Goal: Find specific page/section: Find specific page/section

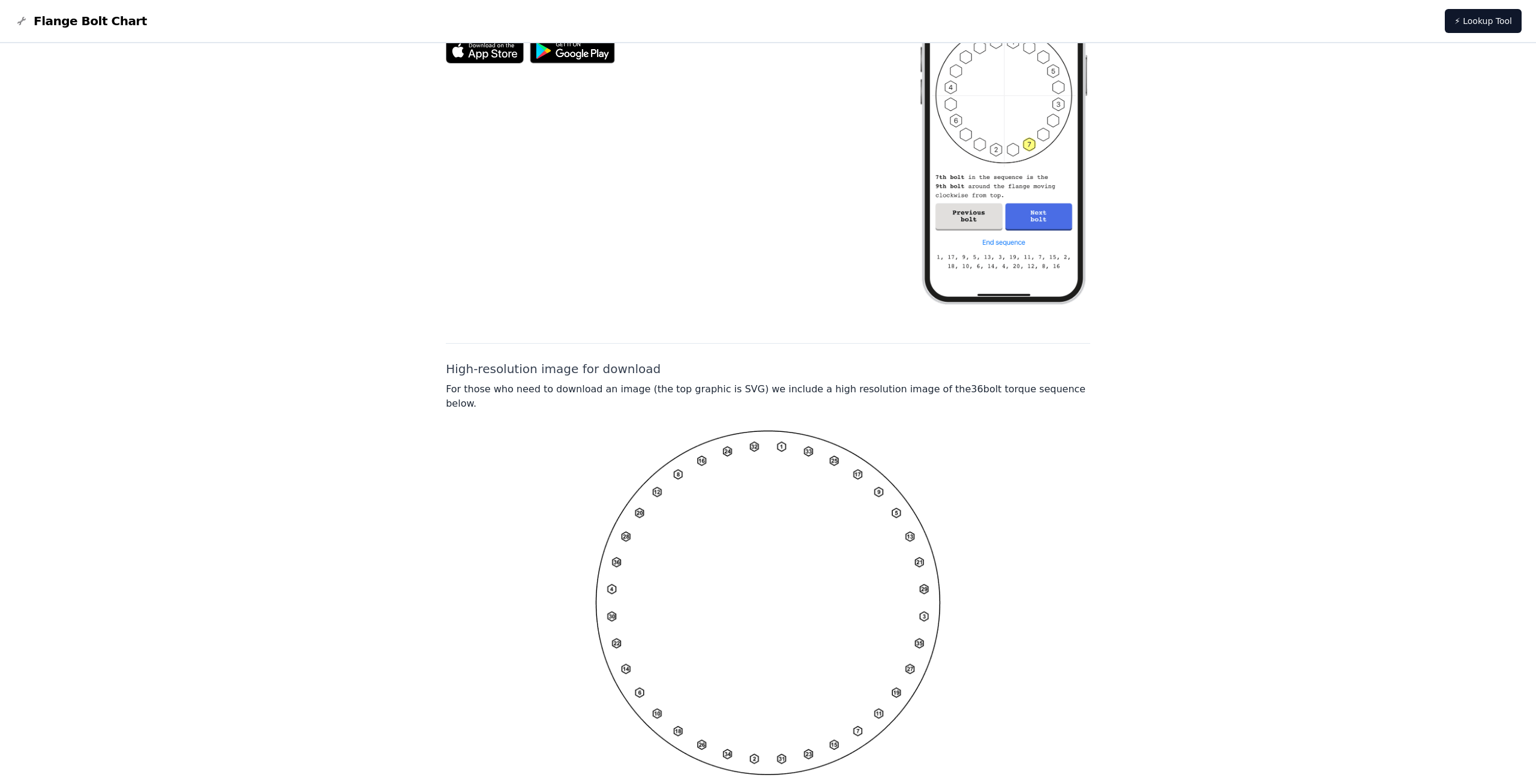
scroll to position [637, 0]
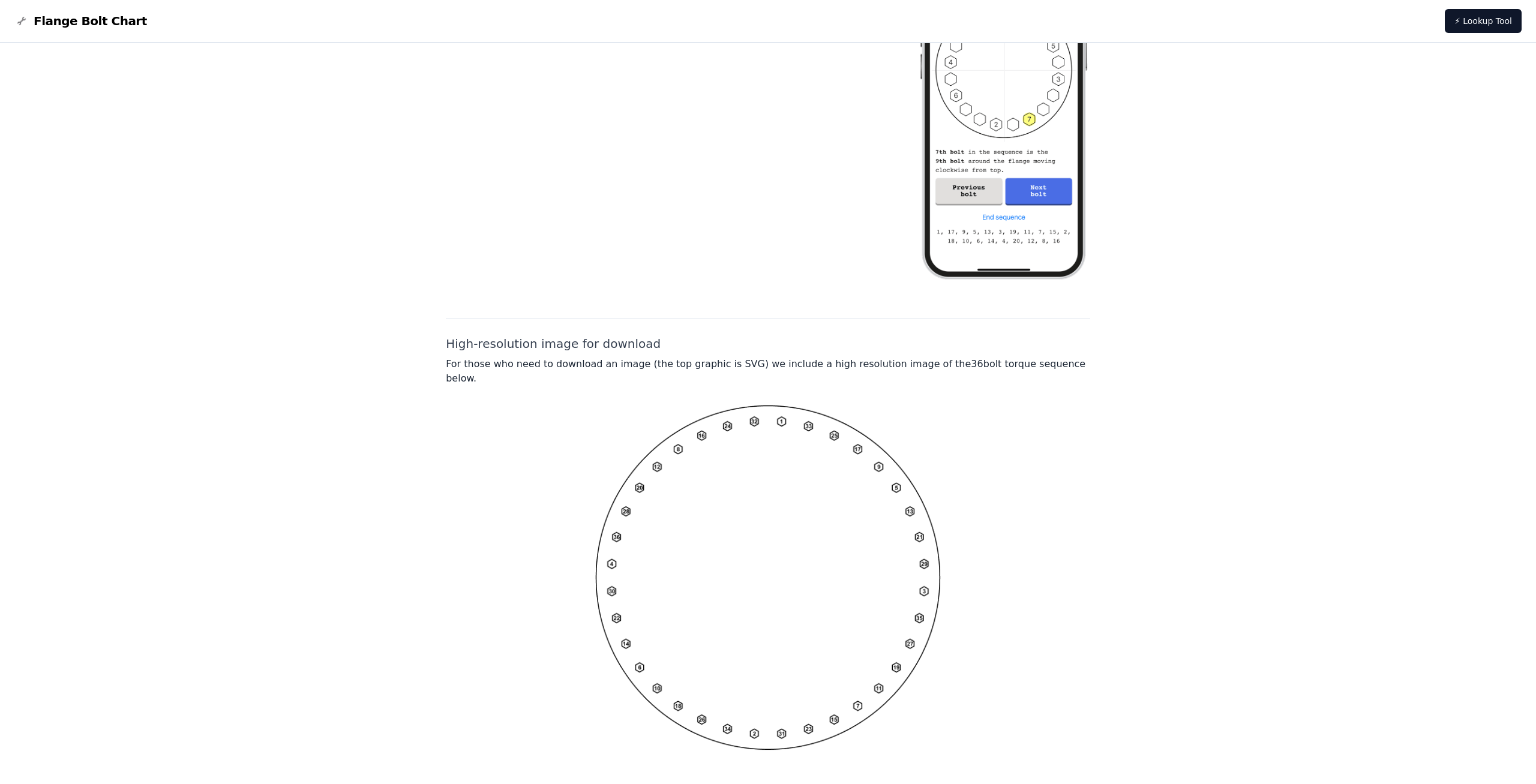
click at [777, 464] on img at bounding box center [768, 578] width 346 height 346
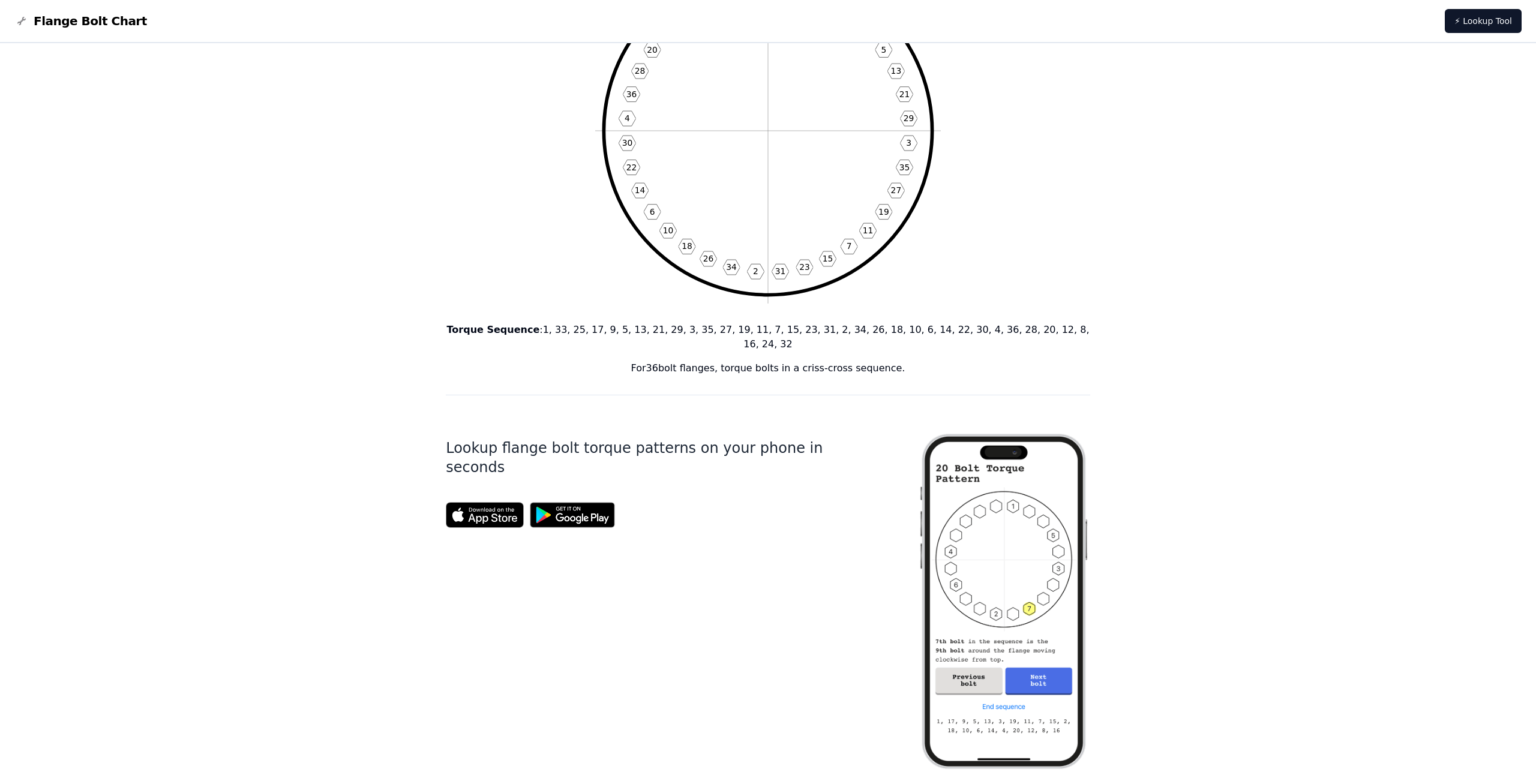
scroll to position [0, 0]
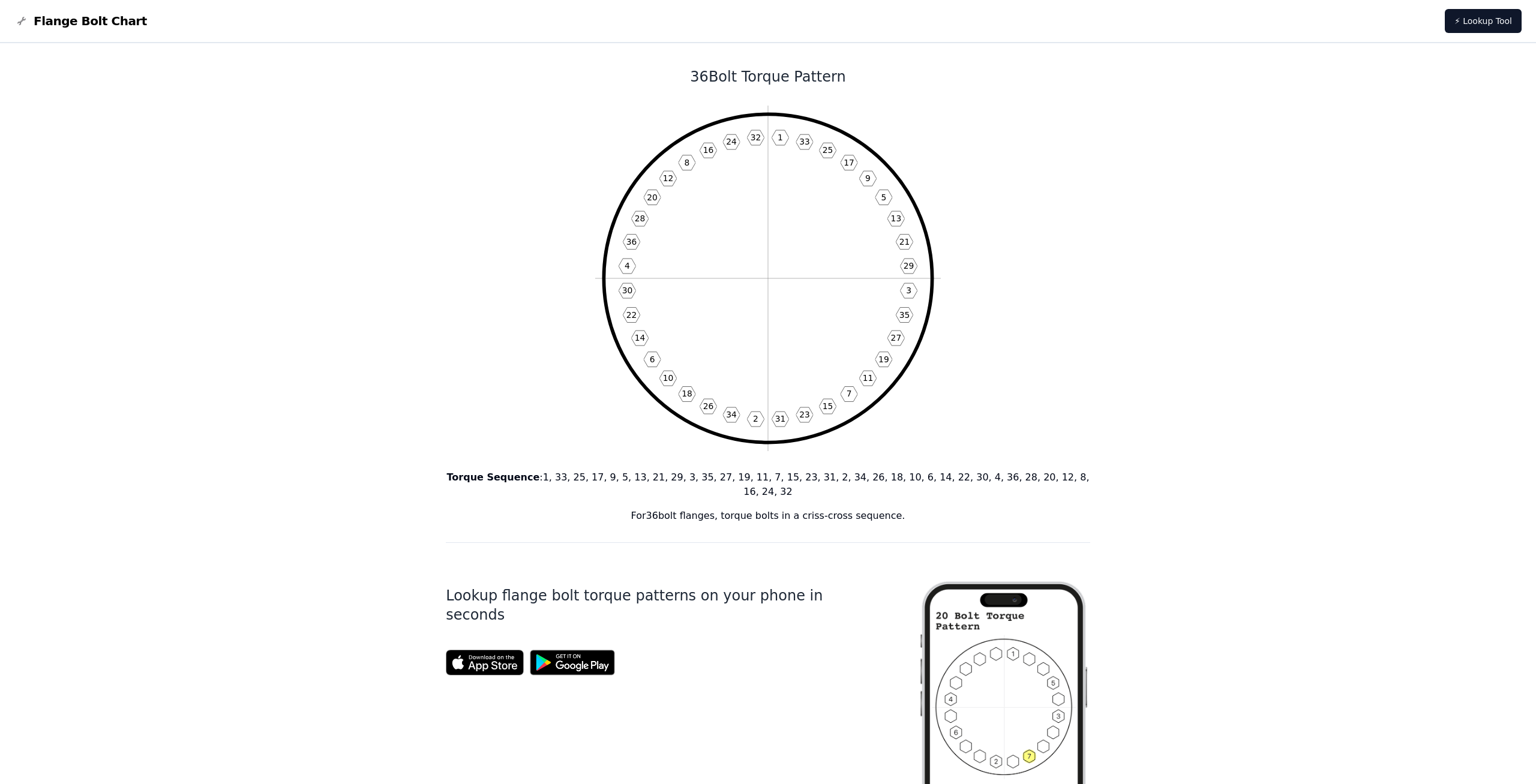
click at [783, 248] on icon "1 33 25 17 9 5 13 21 29 3 35 27 19 11 7 15 23 31 2 34 26 18 10 6 14 22 30 4 36 …" at bounding box center [768, 278] width 346 height 346
click at [819, 281] on icon "1 33 25 17 9 5 13 21 29 3 35 27 19 11 7 15 23 31 2 34 26 18 10 6 14 22 30 4 36 …" at bounding box center [768, 278] width 346 height 346
drag, startPoint x: 793, startPoint y: 293, endPoint x: 783, endPoint y: 295, distance: 10.2
click at [1082, 276] on div "36 Bolt Torque Pattern 1 33 25 17 9 5 13 21 29 3 35 27 19 11 7 15 23 31 2 34 26…" at bounding box center [768, 725] width 644 height 1363
click at [257, 330] on div "36 Bolt Torque Pattern 1 33 25 17 9 5 13 21 29 3 35 27 19 11 7 15 23 31 2 34 26…" at bounding box center [768, 746] width 1536 height 1406
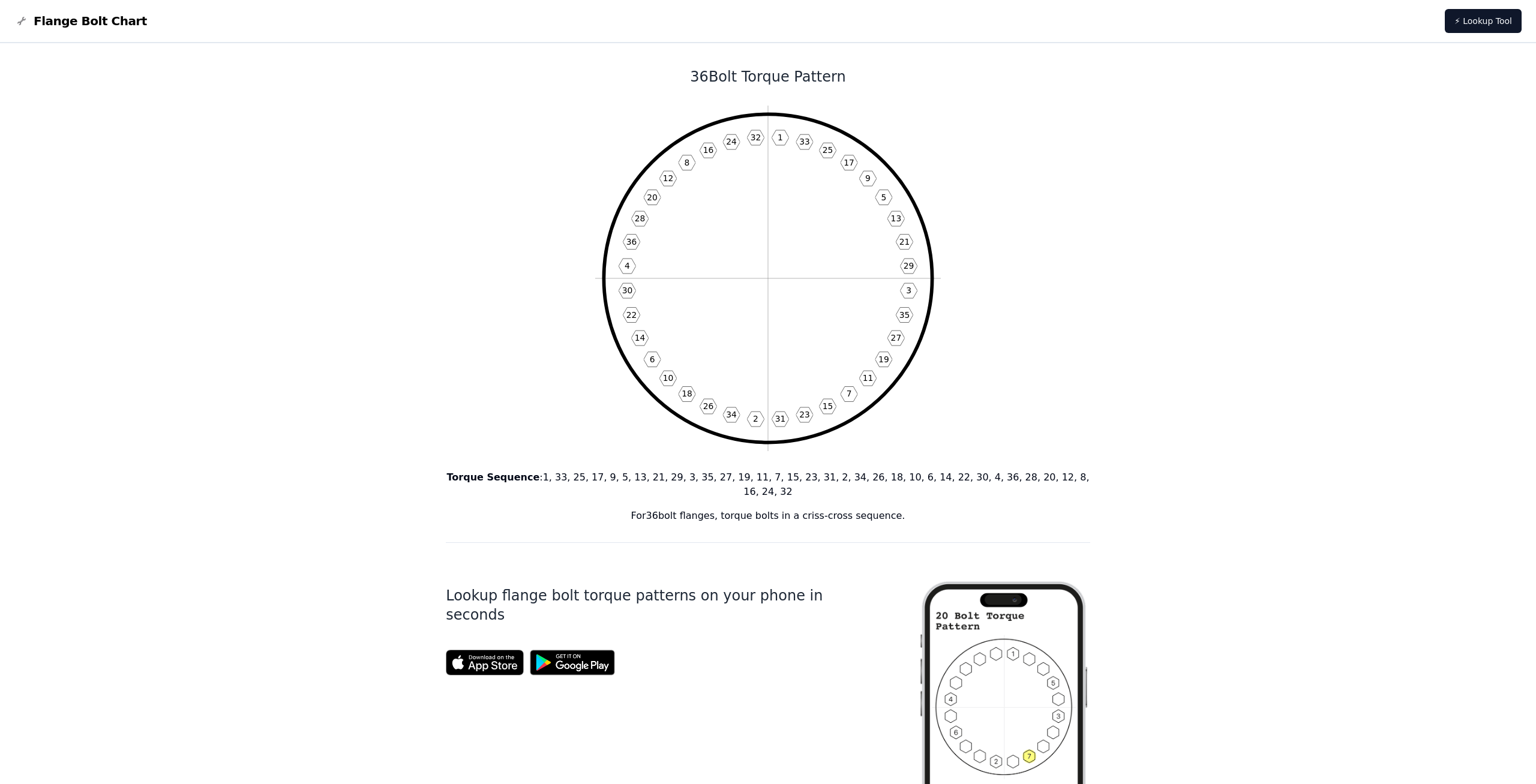
click at [21, 22] on img at bounding box center [22, 21] width 15 height 15
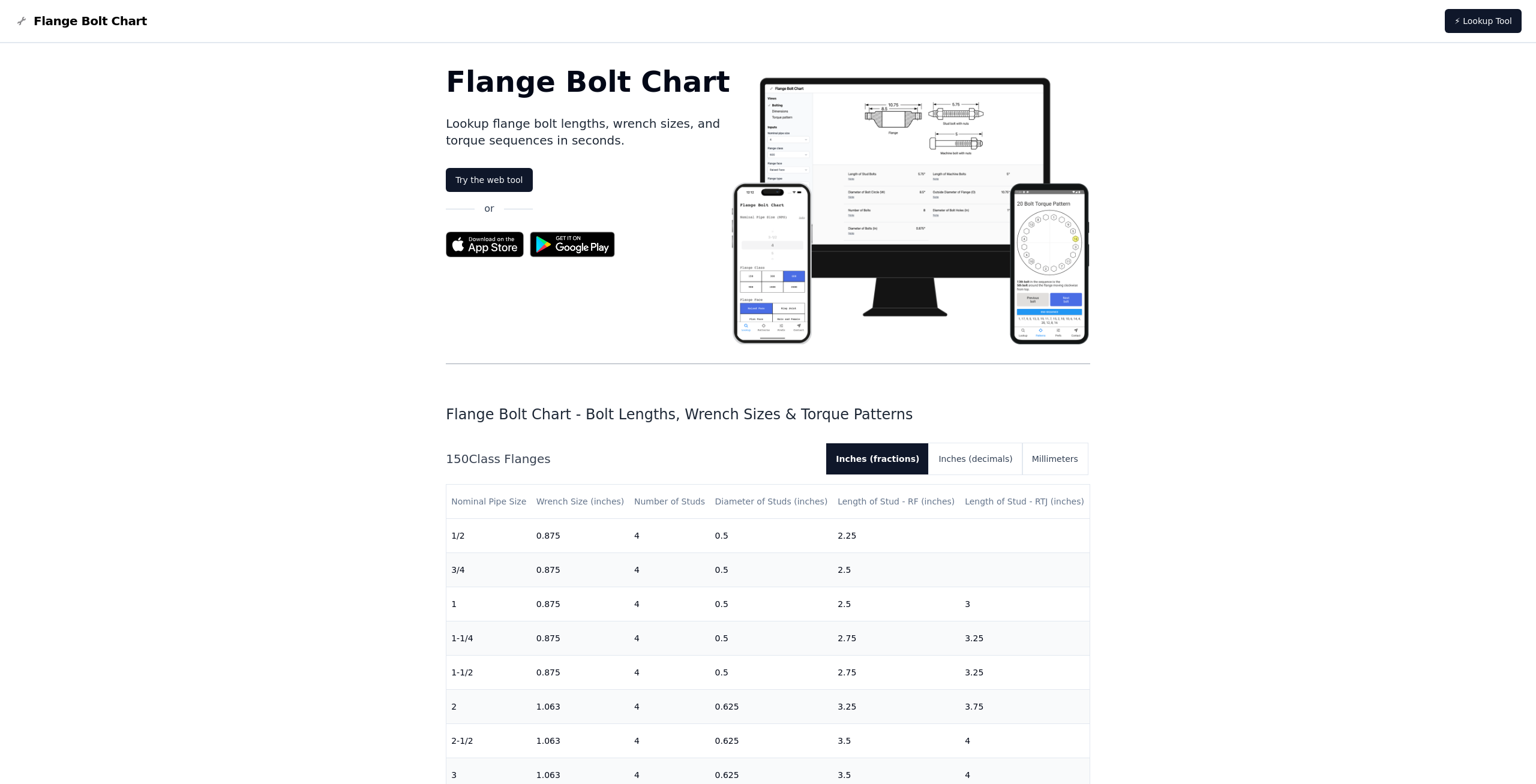
click at [82, 23] on span "Flange Bolt Chart" at bounding box center [90, 21] width 113 height 17
click at [1500, 19] on link "⚡ Lookup Tool" at bounding box center [1483, 21] width 77 height 24
